Goal: Transaction & Acquisition: Purchase product/service

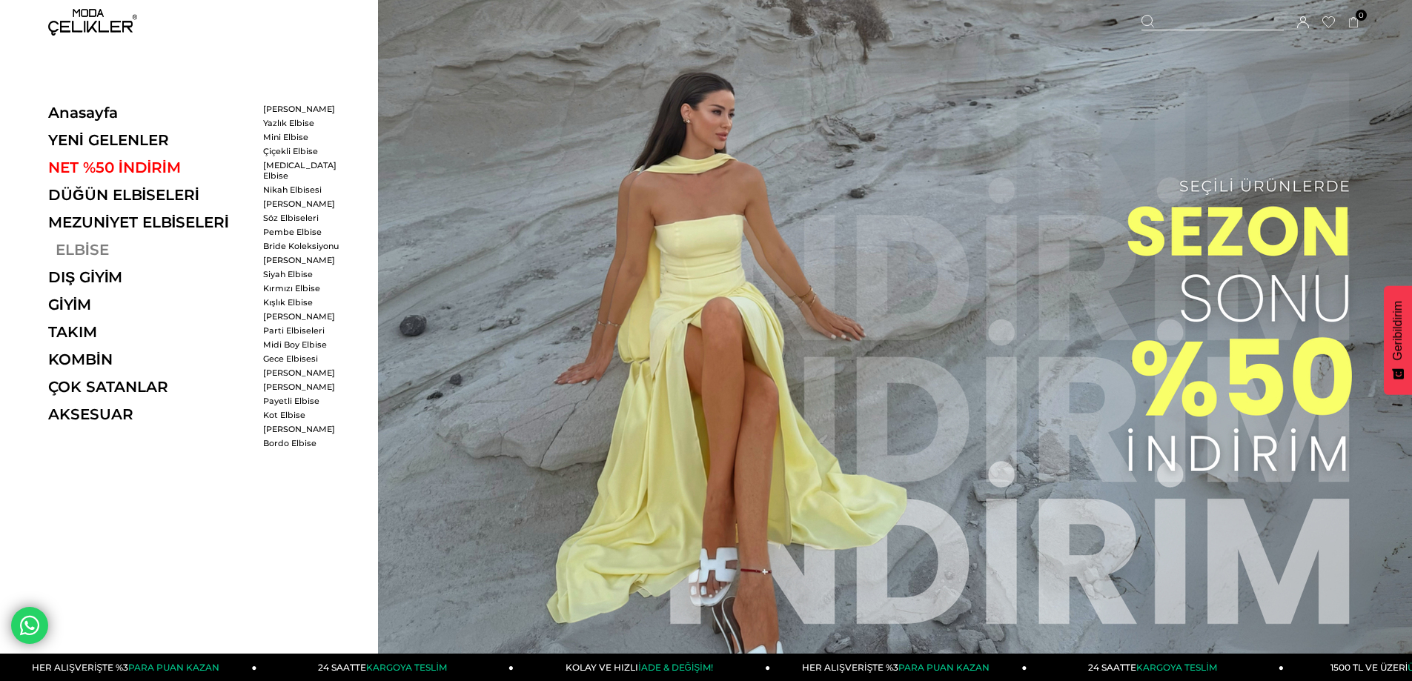
click at [76, 252] on link "ELBİSE" at bounding box center [150, 250] width 204 height 18
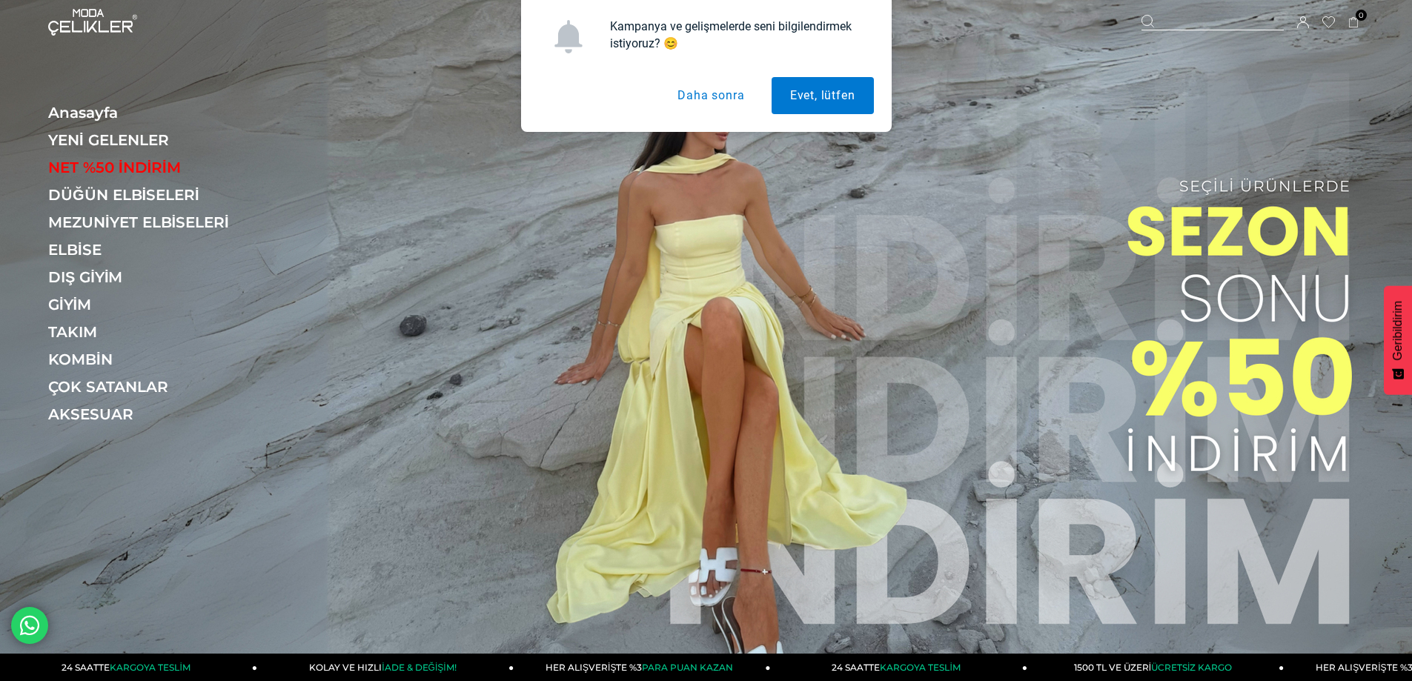
click at [720, 100] on button "Daha sonra" at bounding box center [711, 95] width 104 height 37
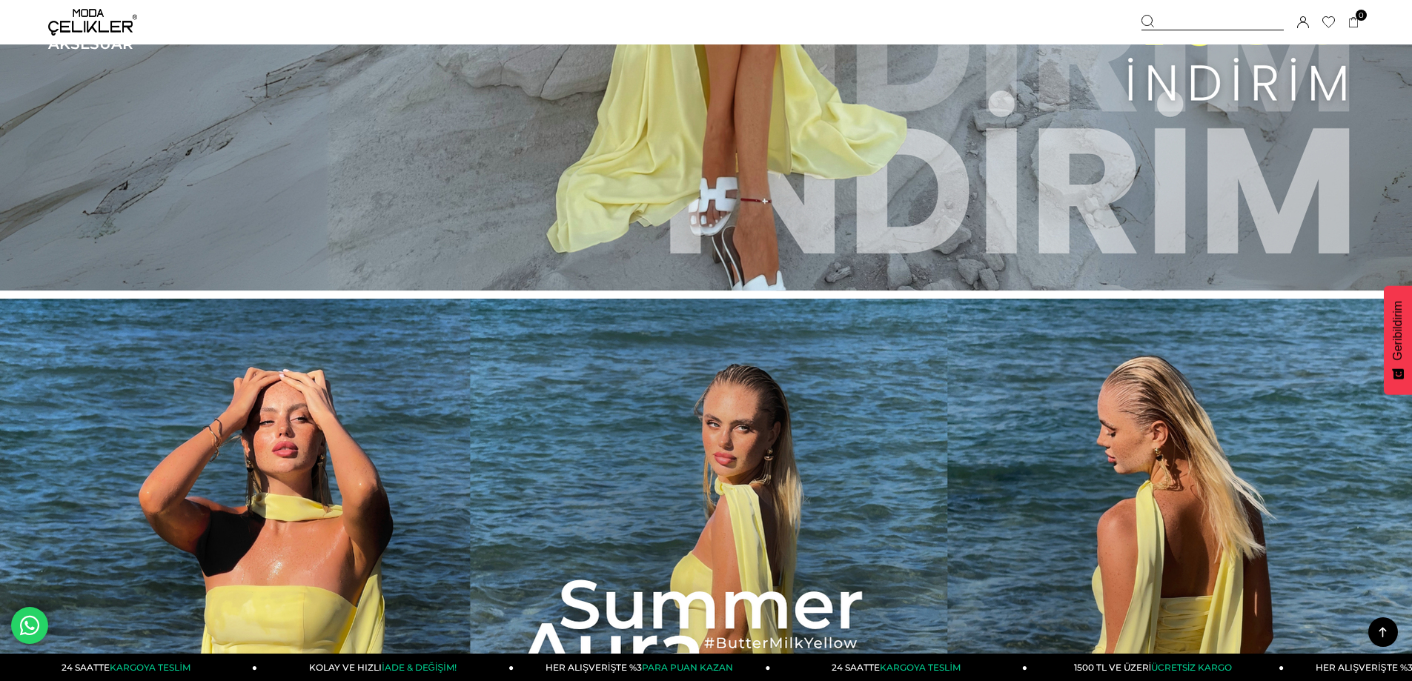
scroll to position [353, 0]
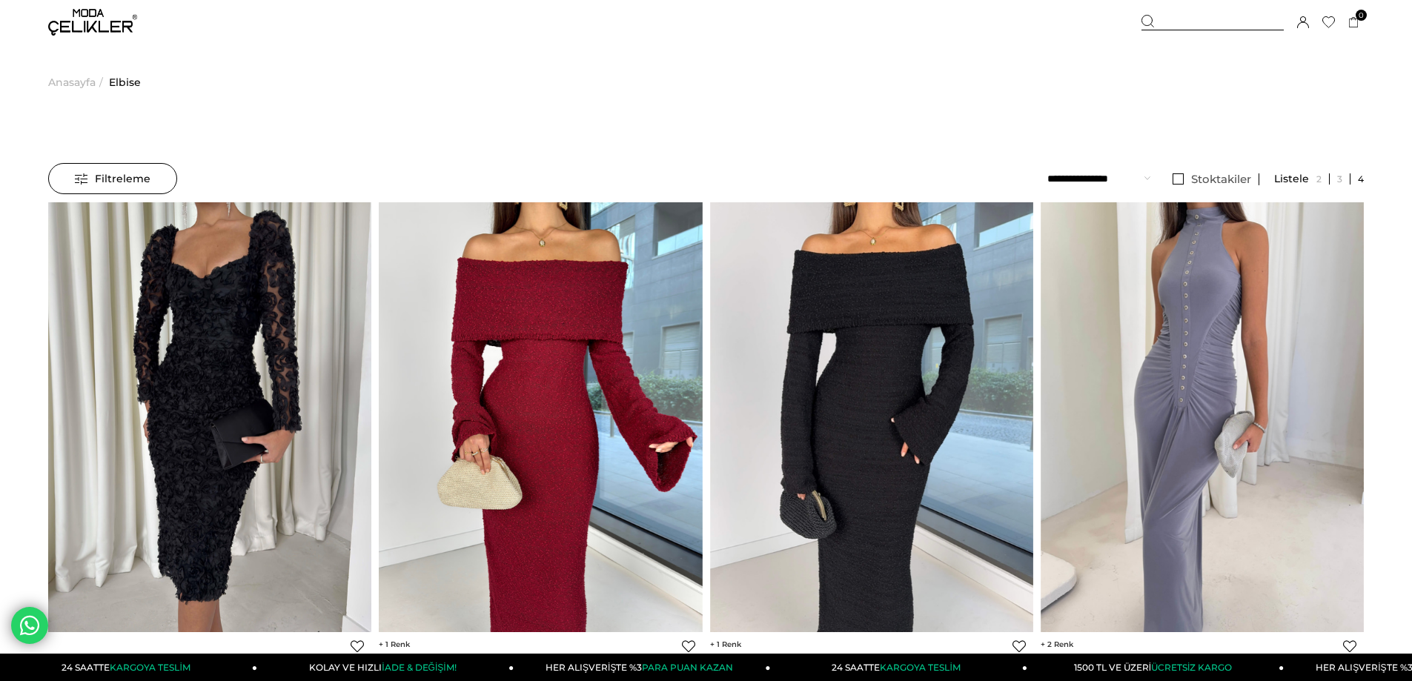
click at [1135, 177] on select "**********" at bounding box center [1098, 178] width 103 height 31
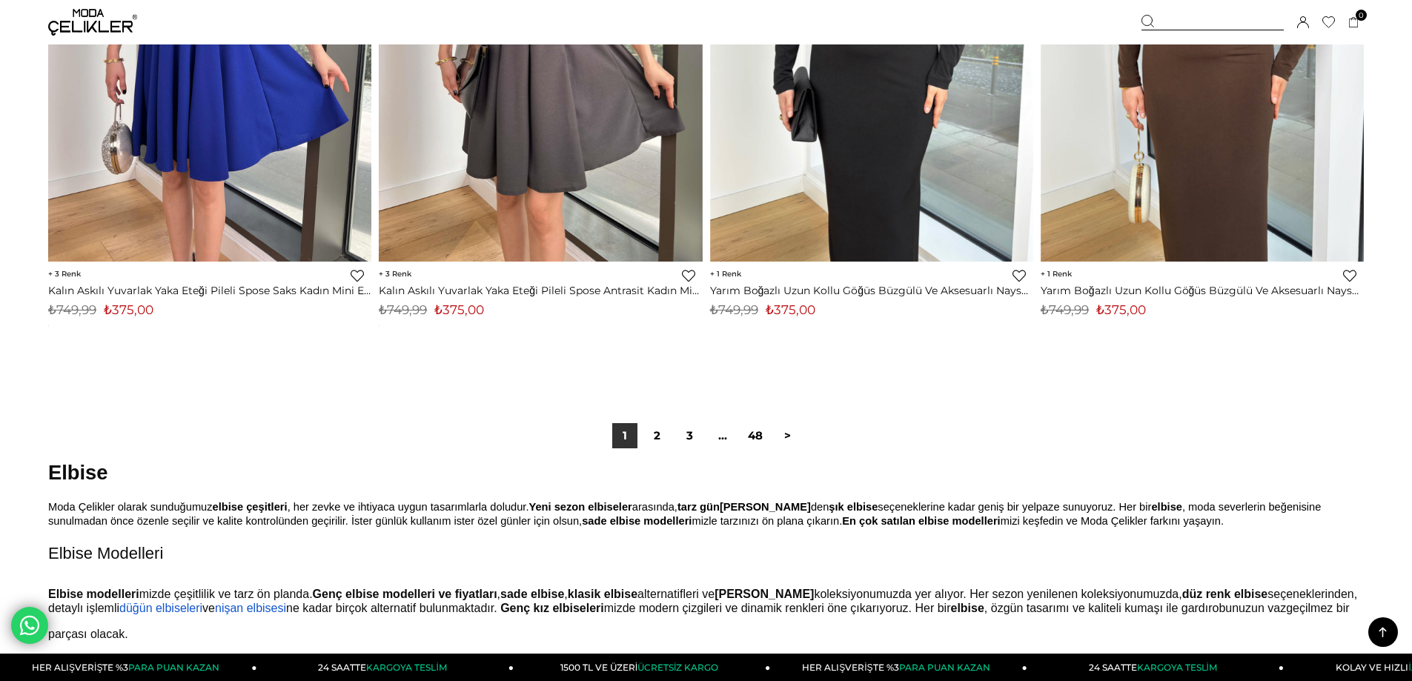
scroll to position [11115, 0]
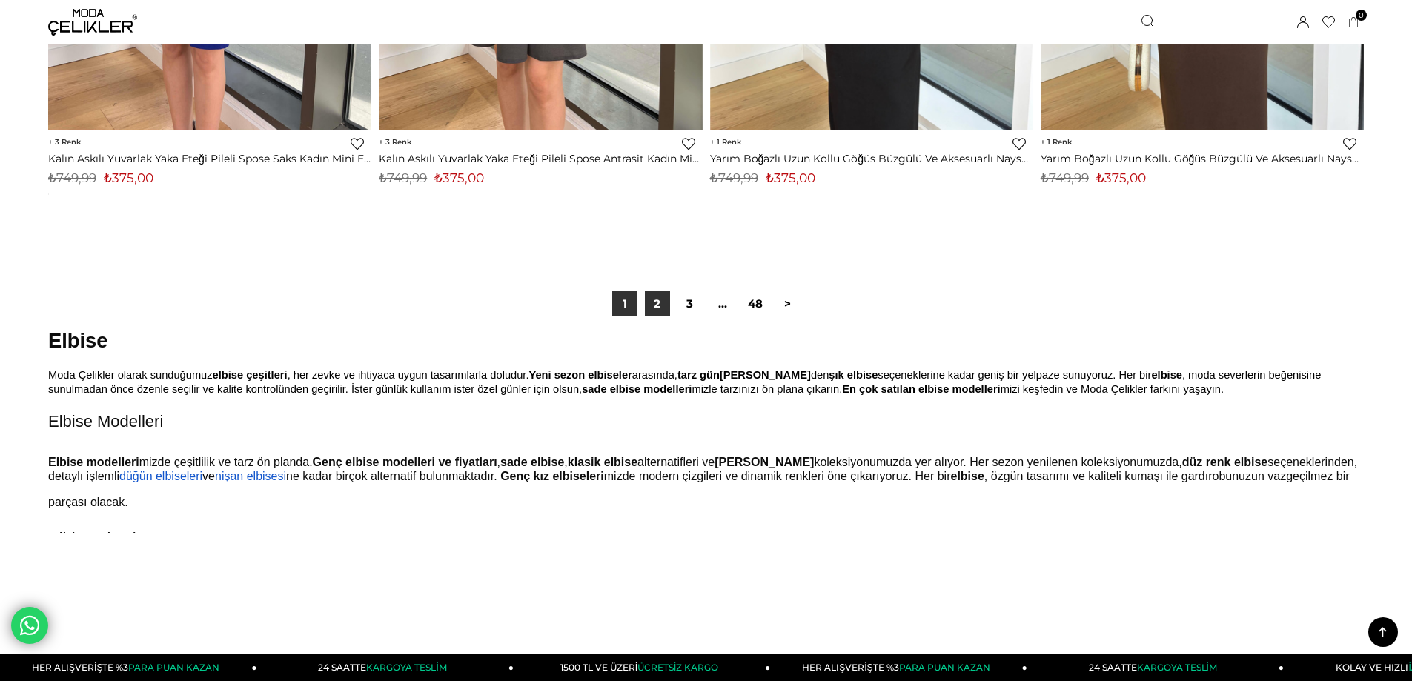
click at [657, 302] on link "2" at bounding box center [657, 303] width 25 height 25
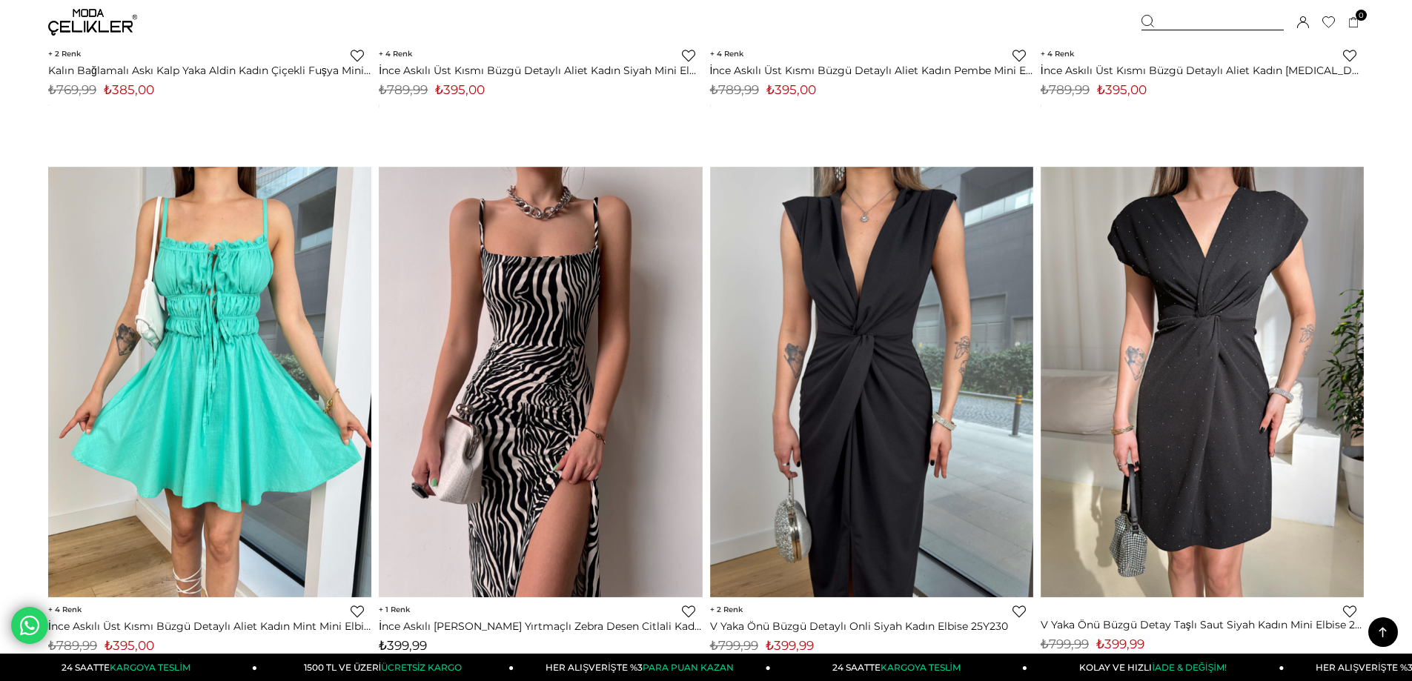
scroll to position [1260, 0]
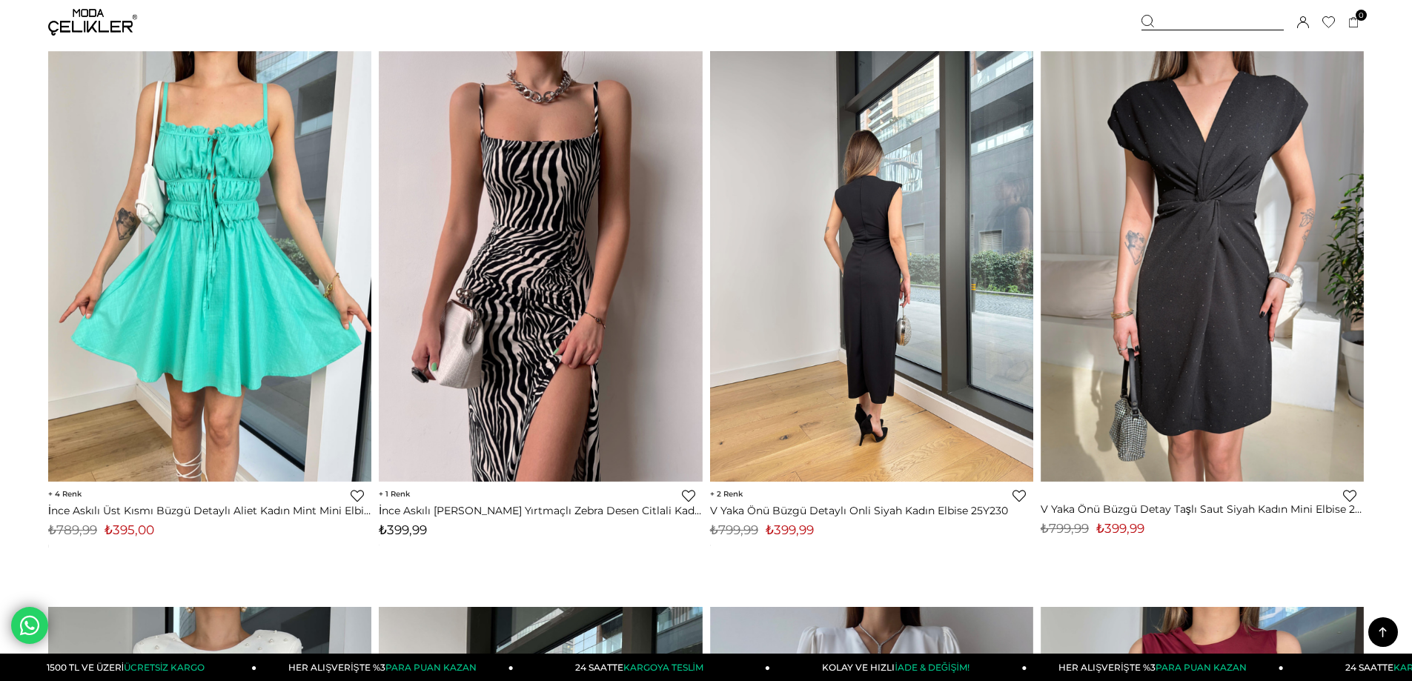
click at [932, 290] on img at bounding box center [871, 266] width 323 height 431
